Goal: Information Seeking & Learning: Learn about a topic

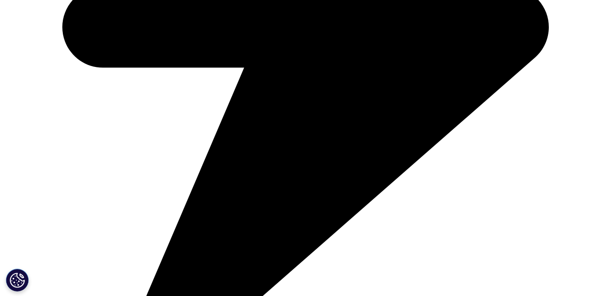
scroll to position [501, 0]
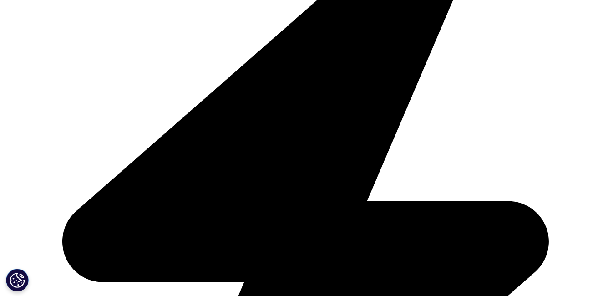
scroll to position [2654, 0]
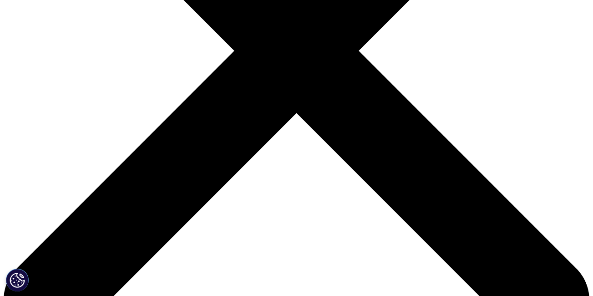
scroll to position [228, 0]
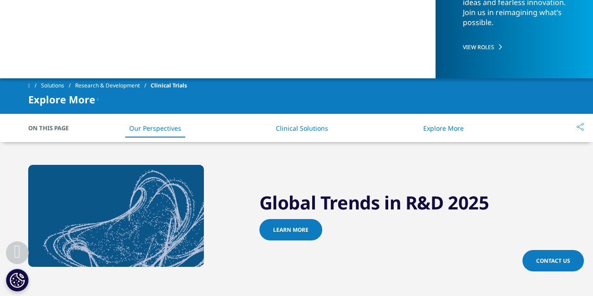
click at [293, 230] on span "Learn more" at bounding box center [291, 230] width 36 height 8
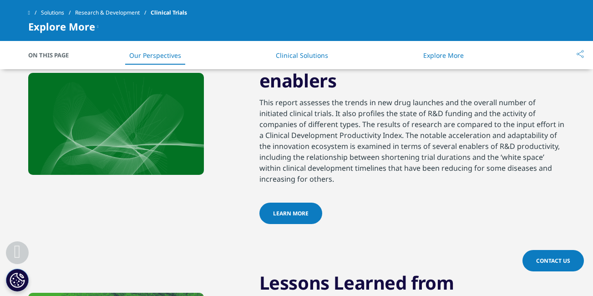
scroll to position [910, 0]
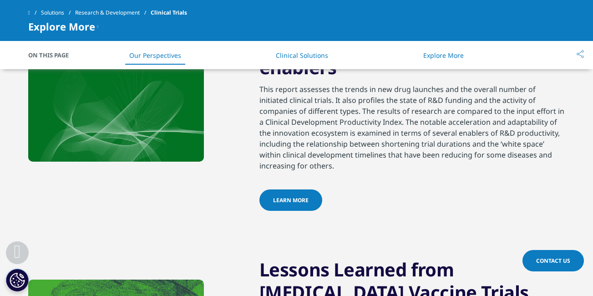
click at [290, 205] on link "learn more" at bounding box center [290, 199] width 63 height 21
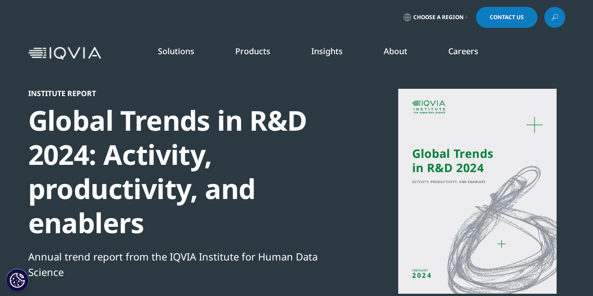
click at [185, 129] on link "Technology & Analytics" at bounding box center [225, 131] width 132 height 10
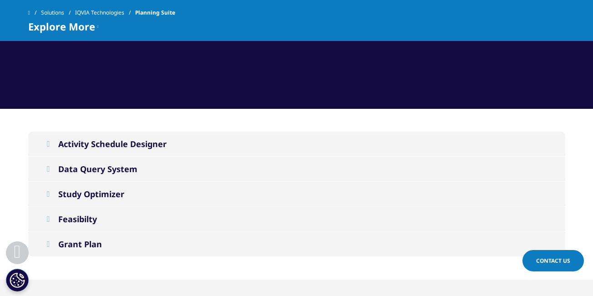
scroll to position [774, 0]
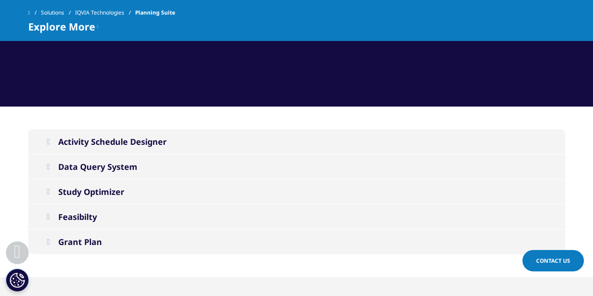
click at [209, 145] on button "Activity Schedule Designer" at bounding box center [296, 141] width 537 height 25
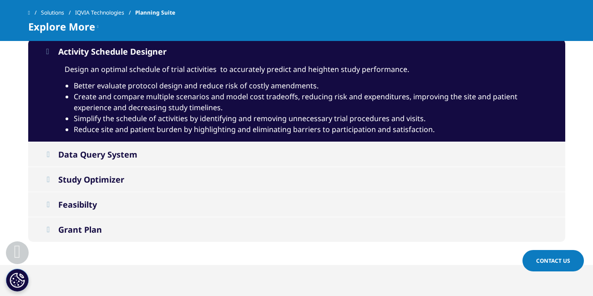
scroll to position [865, 0]
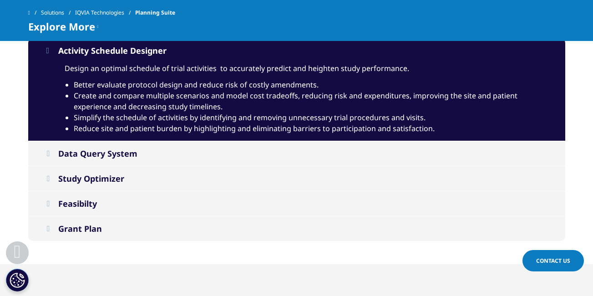
click at [188, 152] on button "Data Query System" at bounding box center [296, 153] width 537 height 25
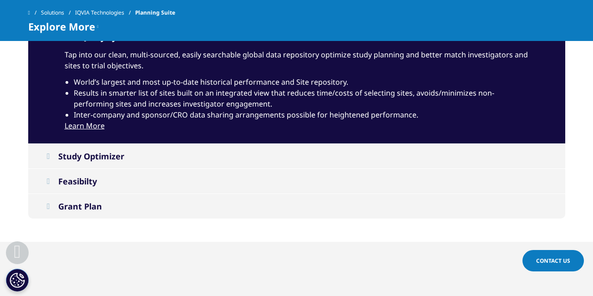
scroll to position [956, 0]
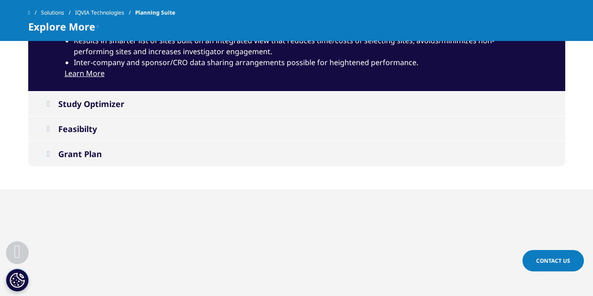
click at [143, 107] on button "Study Optimizer" at bounding box center [296, 103] width 537 height 25
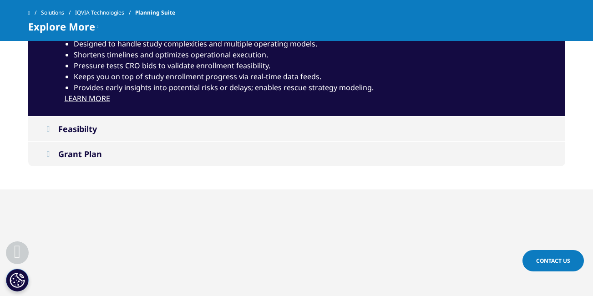
click at [143, 130] on button "Feasibilty" at bounding box center [296, 129] width 537 height 25
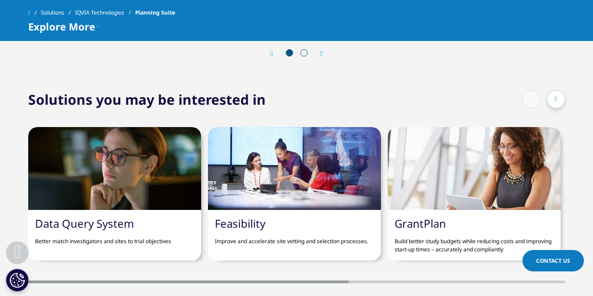
scroll to position [1366, 0]
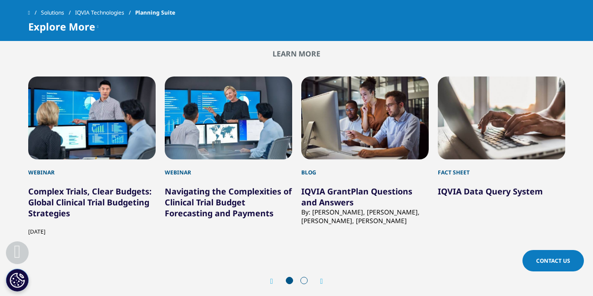
click at [30, 13] on span at bounding box center [29, 13] width 2 height 6
